Goal: Task Accomplishment & Management: Use online tool/utility

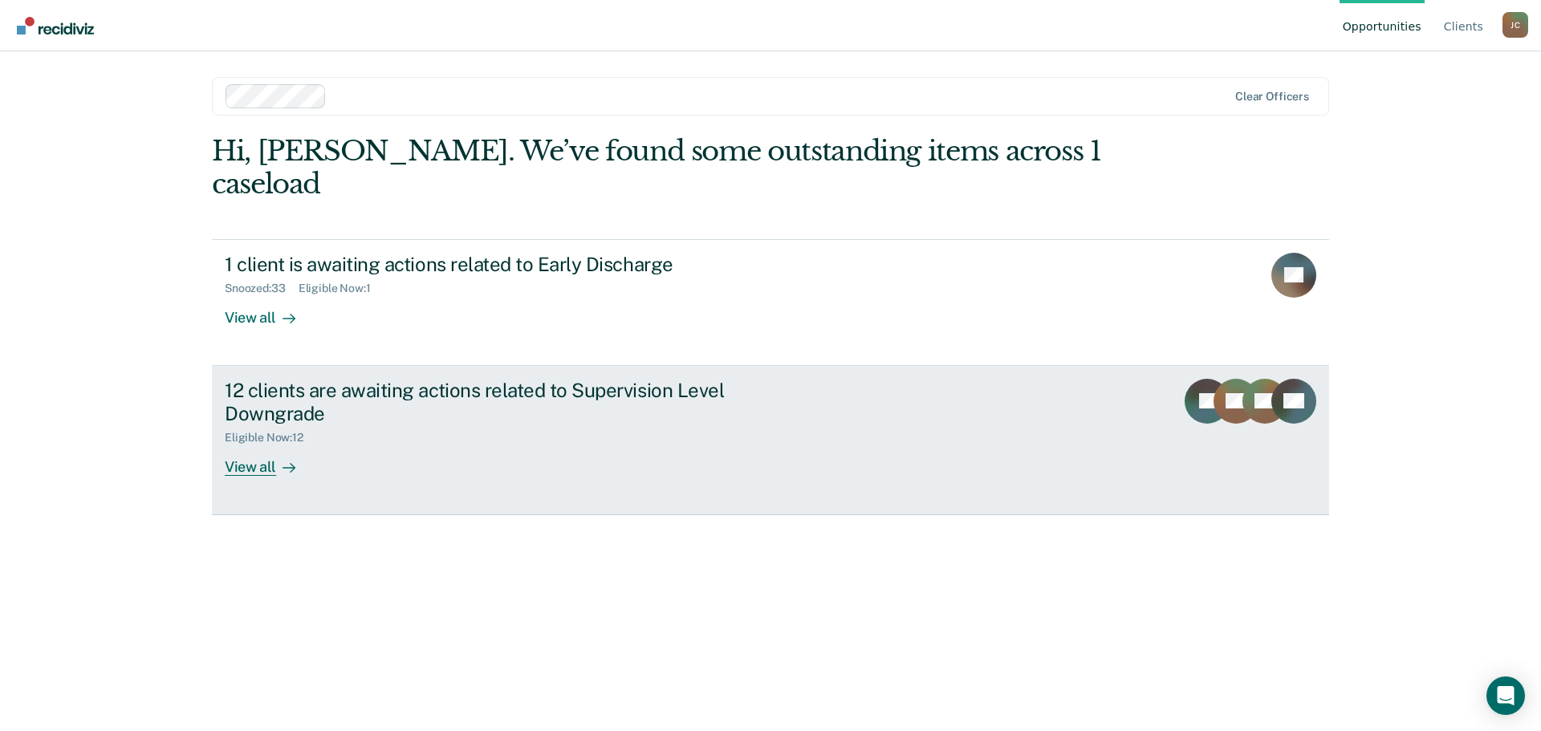
click at [250, 445] on div "View all" at bounding box center [270, 460] width 90 height 31
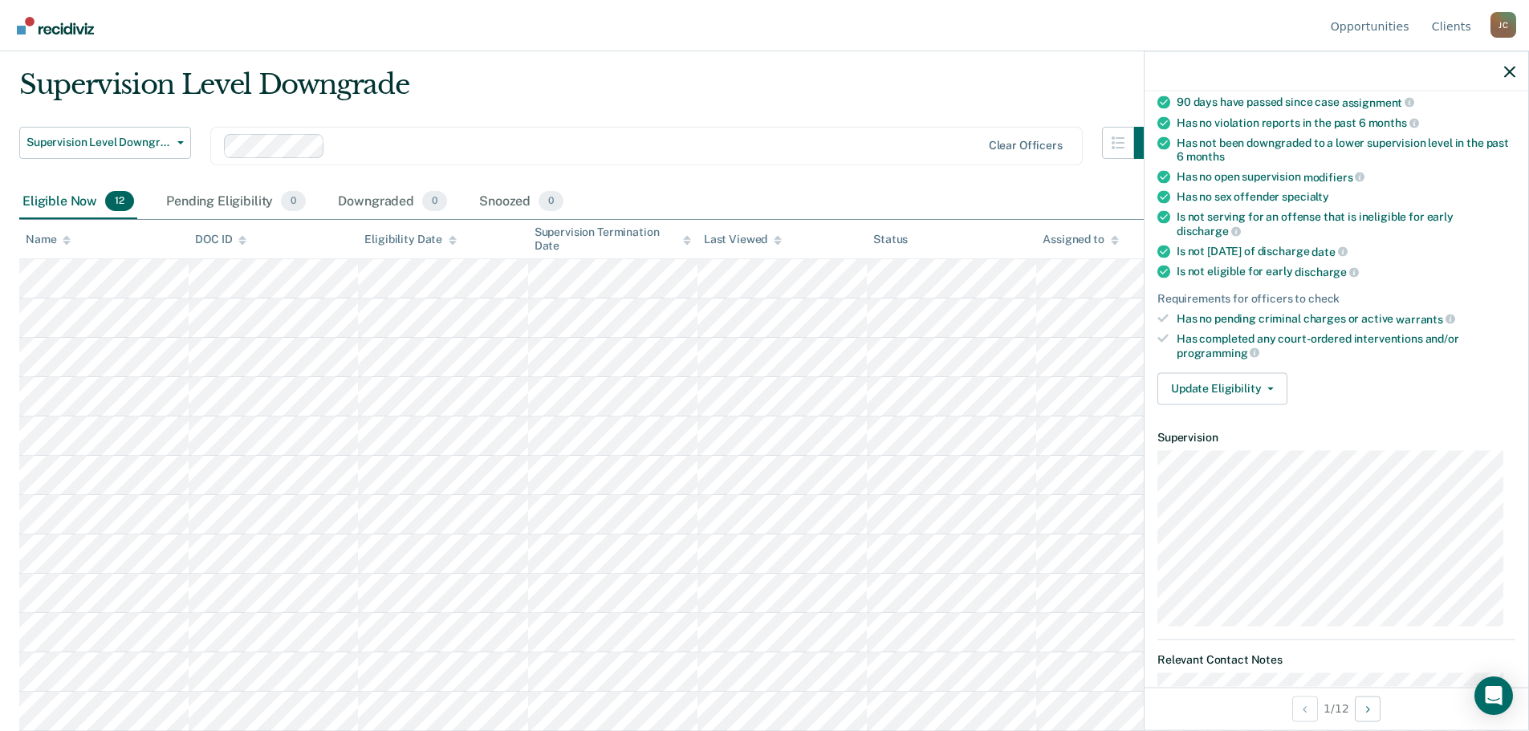
scroll to position [80, 0]
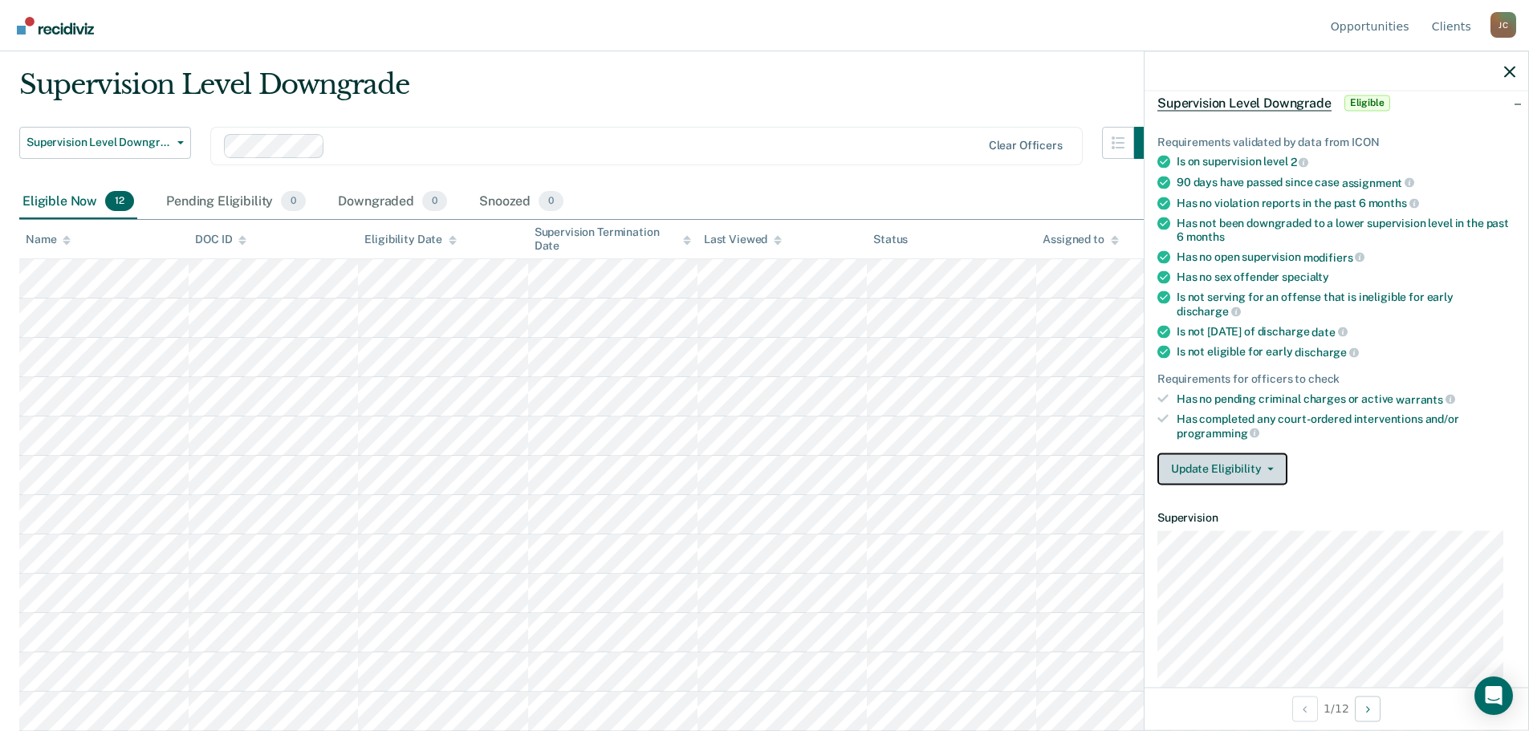
click at [1205, 462] on button "Update Eligibility" at bounding box center [1222, 469] width 130 height 32
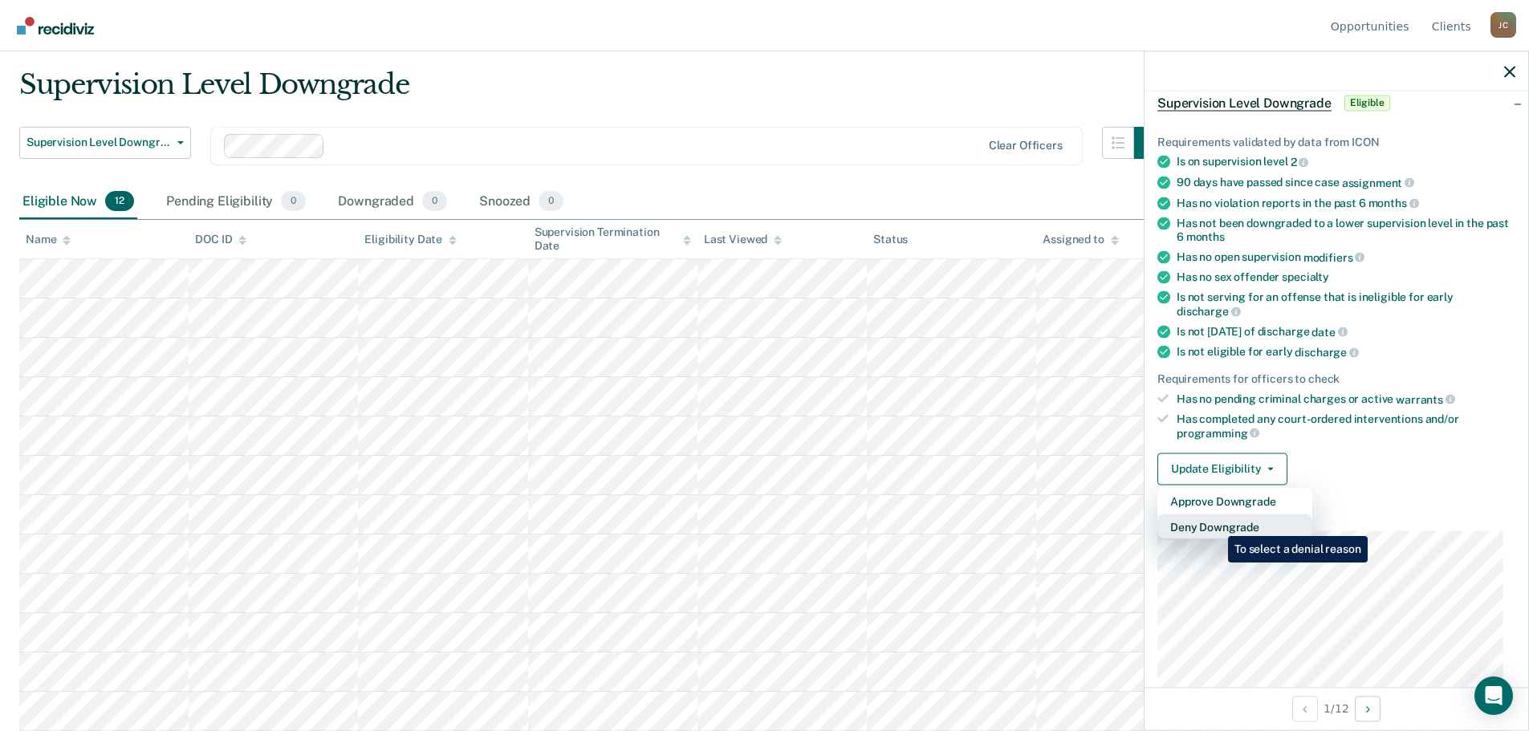
click at [1216, 524] on button "Deny Downgrade" at bounding box center [1234, 527] width 155 height 26
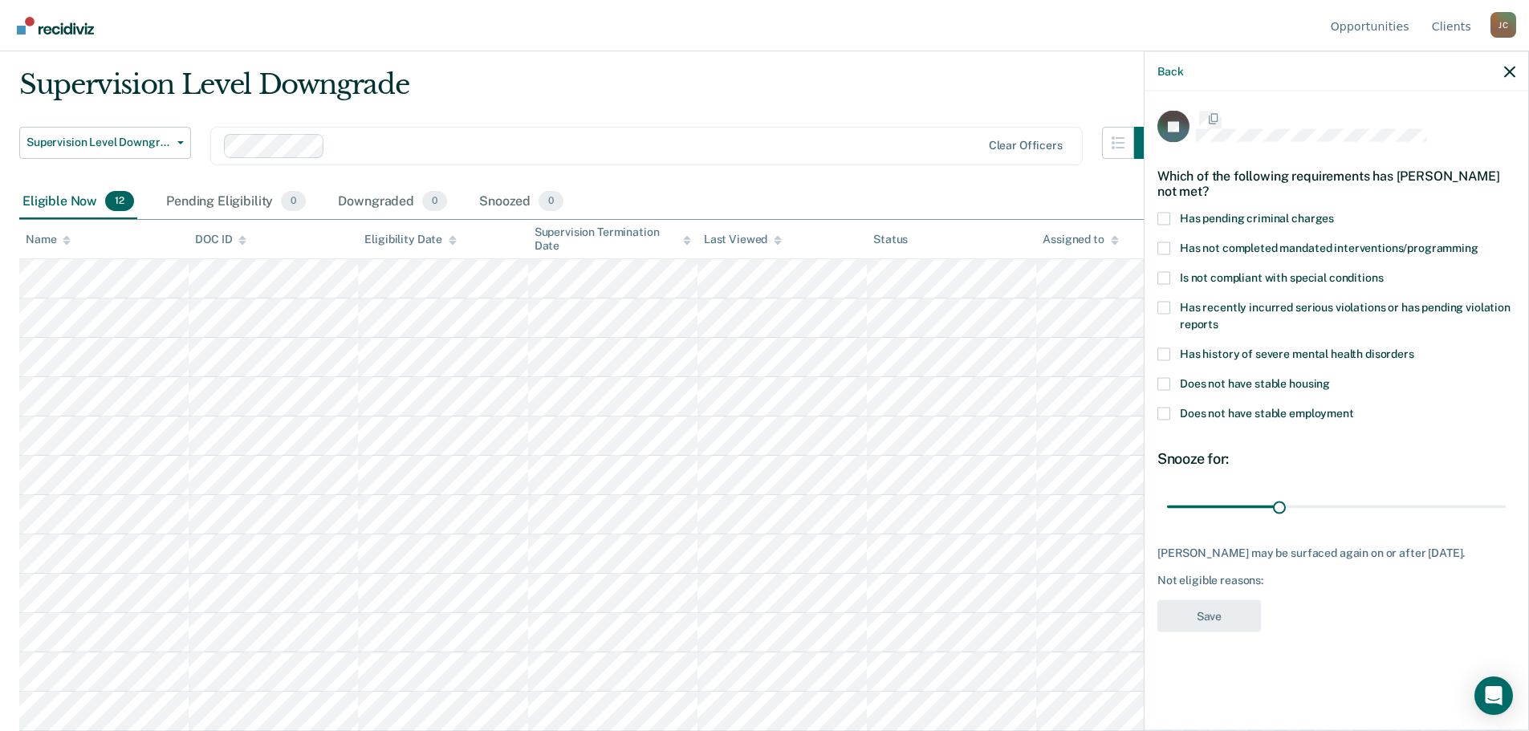
scroll to position [0, 0]
click at [1514, 73] on icon "button" at bounding box center [1509, 71] width 11 height 11
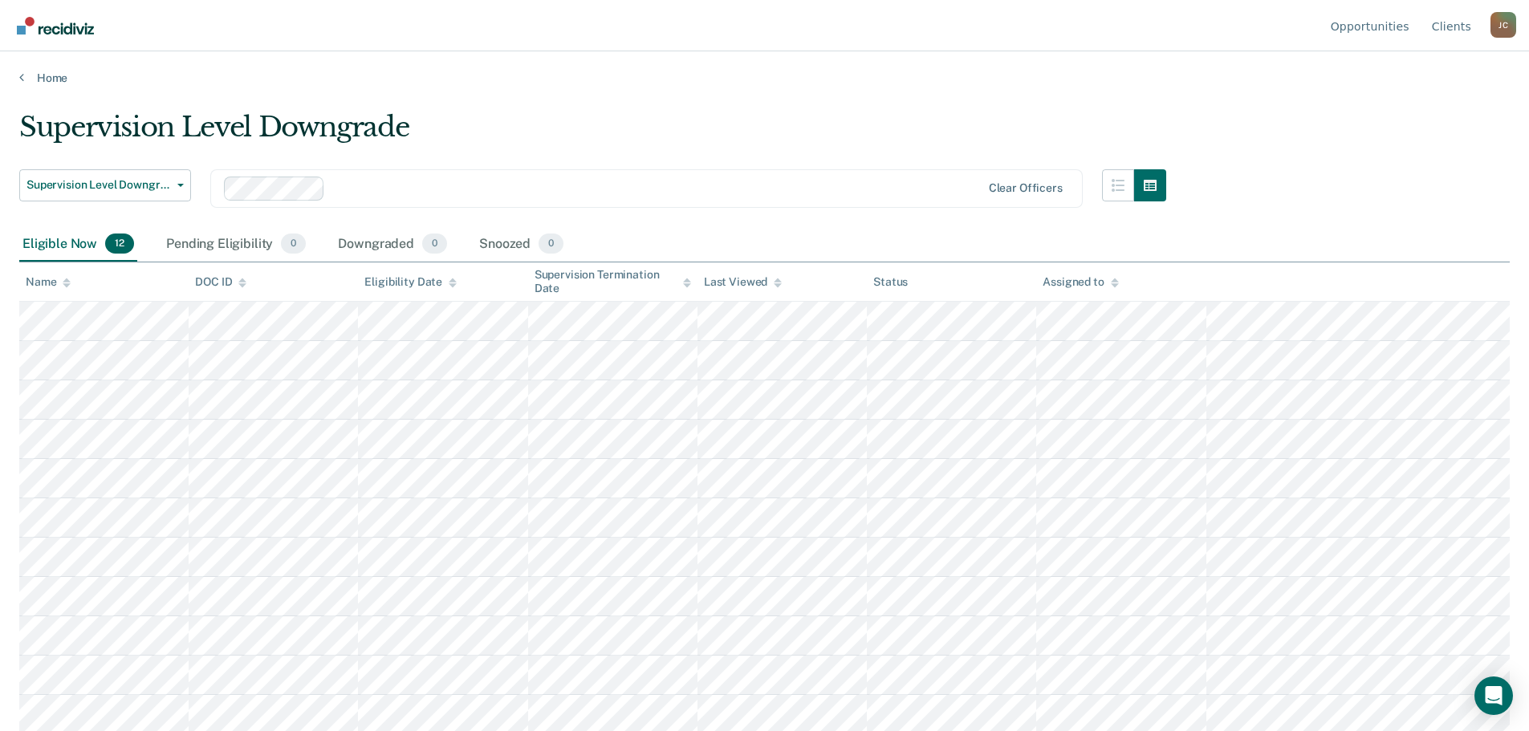
scroll to position [43, 0]
